Goal: Task Accomplishment & Management: Manage account settings

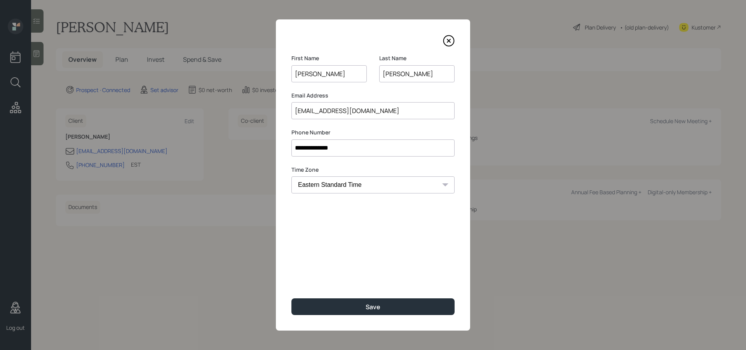
click at [448, 45] on icon at bounding box center [449, 41] width 12 height 12
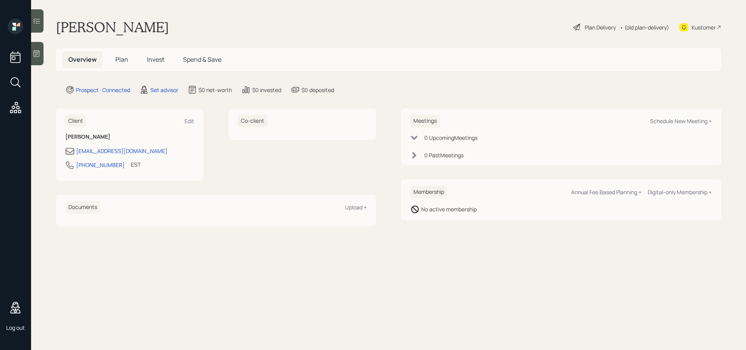
click at [122, 63] on span "Plan" at bounding box center [121, 59] width 13 height 9
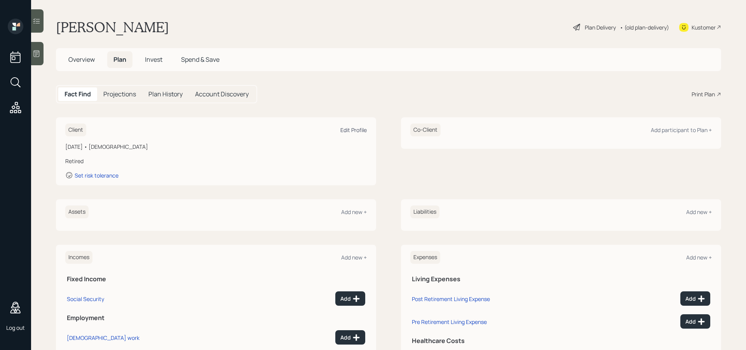
click at [354, 129] on div "Edit Profile" at bounding box center [353, 129] width 26 height 7
select select "12"
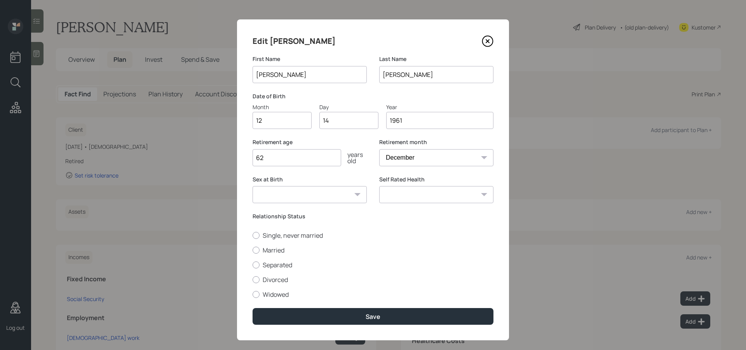
click at [487, 37] on icon at bounding box center [488, 41] width 12 height 12
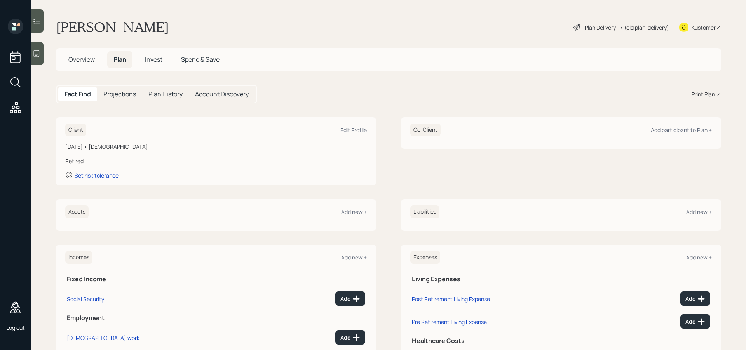
click at [587, 27] on div "Plan Delivery" at bounding box center [600, 27] width 31 height 8
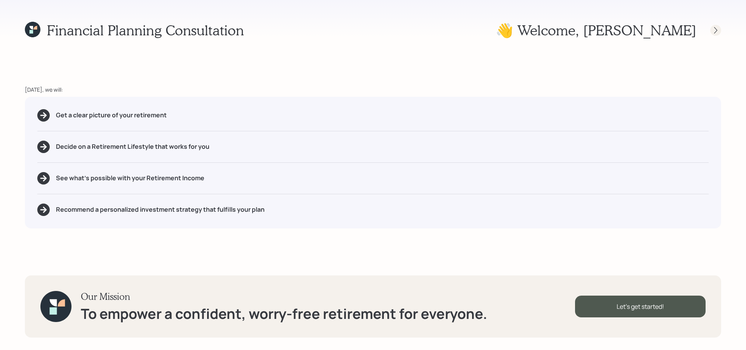
click at [715, 33] on icon at bounding box center [716, 30] width 8 height 8
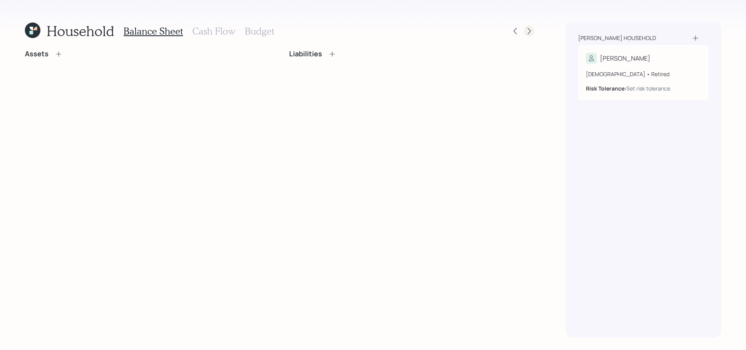
click at [529, 28] on icon at bounding box center [529, 31] width 8 height 8
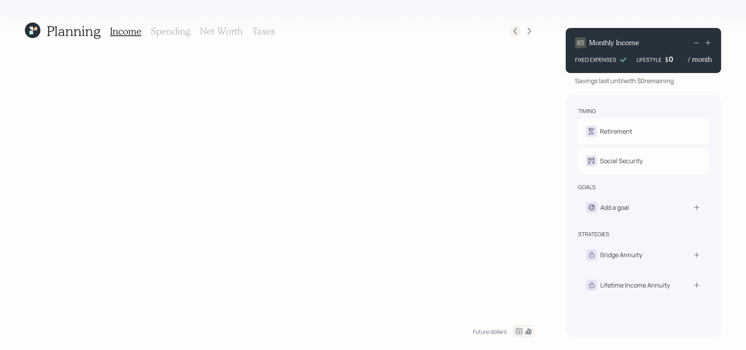
click at [510, 28] on div at bounding box center [522, 31] width 25 height 11
